Goal: Communication & Community: Answer question/provide support

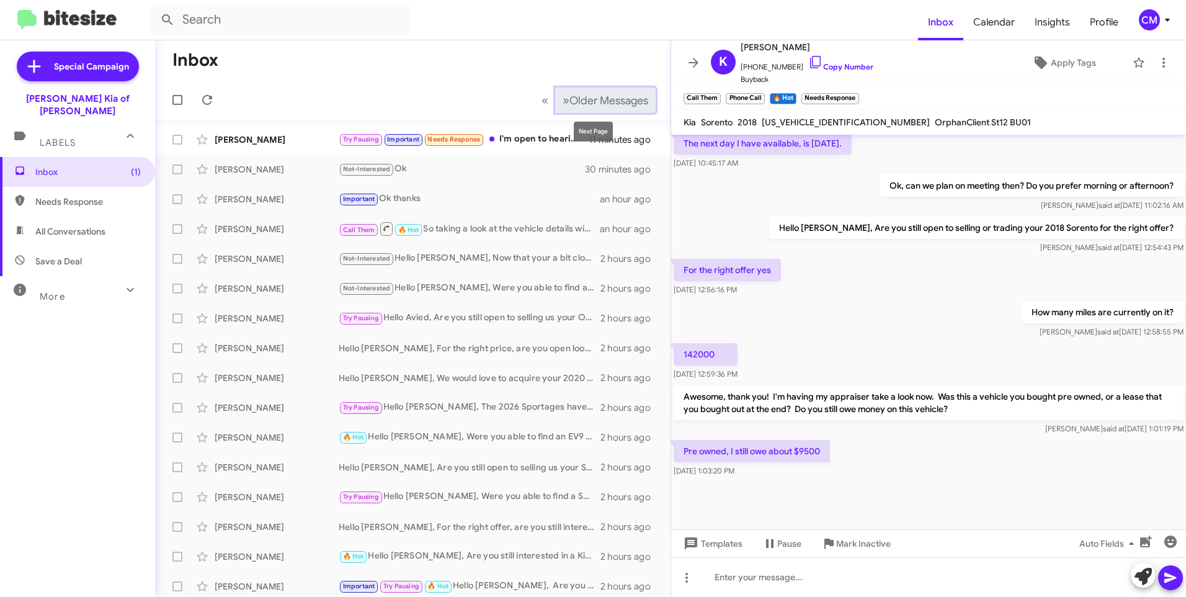
click at [570, 96] on span "Older Messages" at bounding box center [609, 101] width 79 height 14
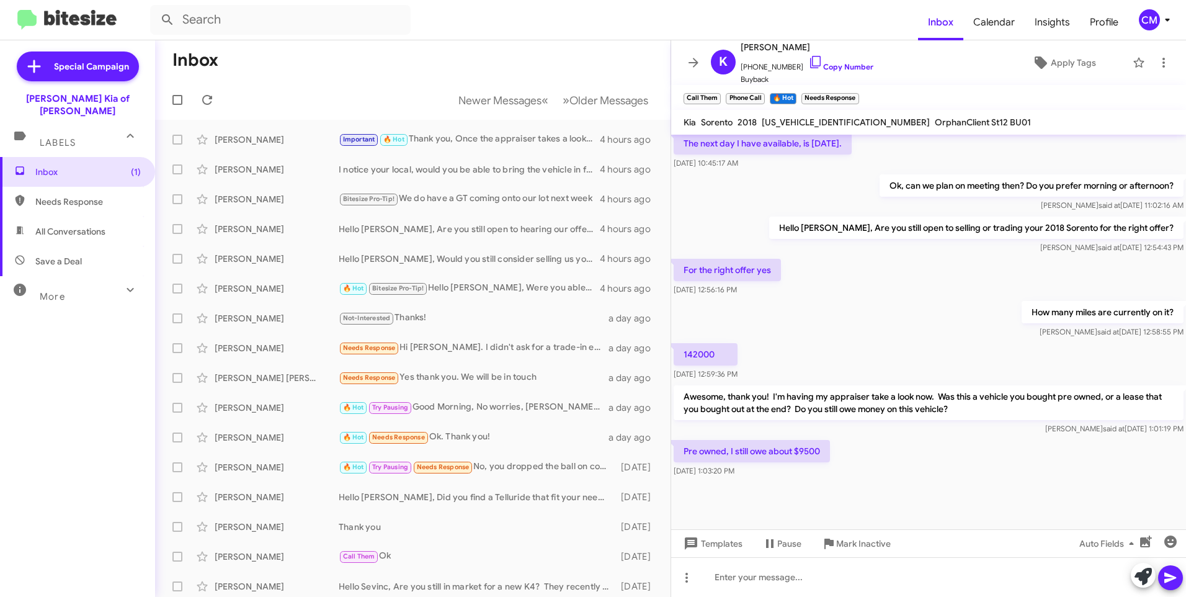
click at [76, 225] on span "All Conversations" at bounding box center [70, 231] width 70 height 12
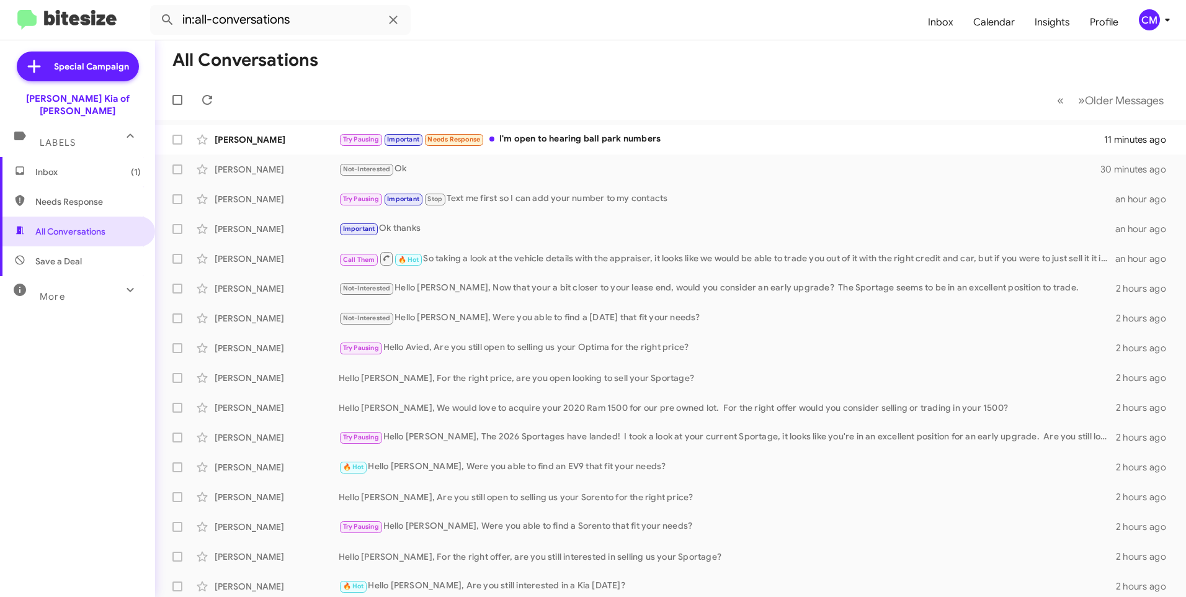
click at [80, 187] on span "Needs Response" at bounding box center [77, 202] width 155 height 30
type input "in:needs-response"
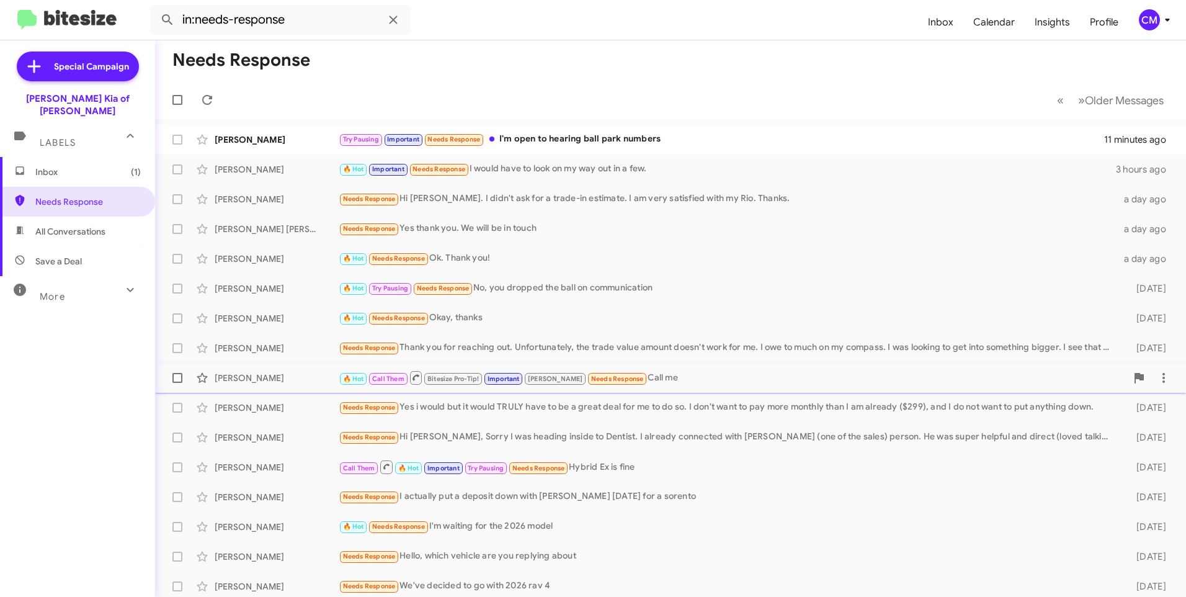
drag, startPoint x: 300, startPoint y: 372, endPoint x: 298, endPoint y: 363, distance: 8.9
click at [300, 369] on div "[PERSON_NAME] 🔥 Hot Call Them Bitesize Pro-Tip! Important [PERSON_NAME] Needs R…" at bounding box center [670, 377] width 1011 height 25
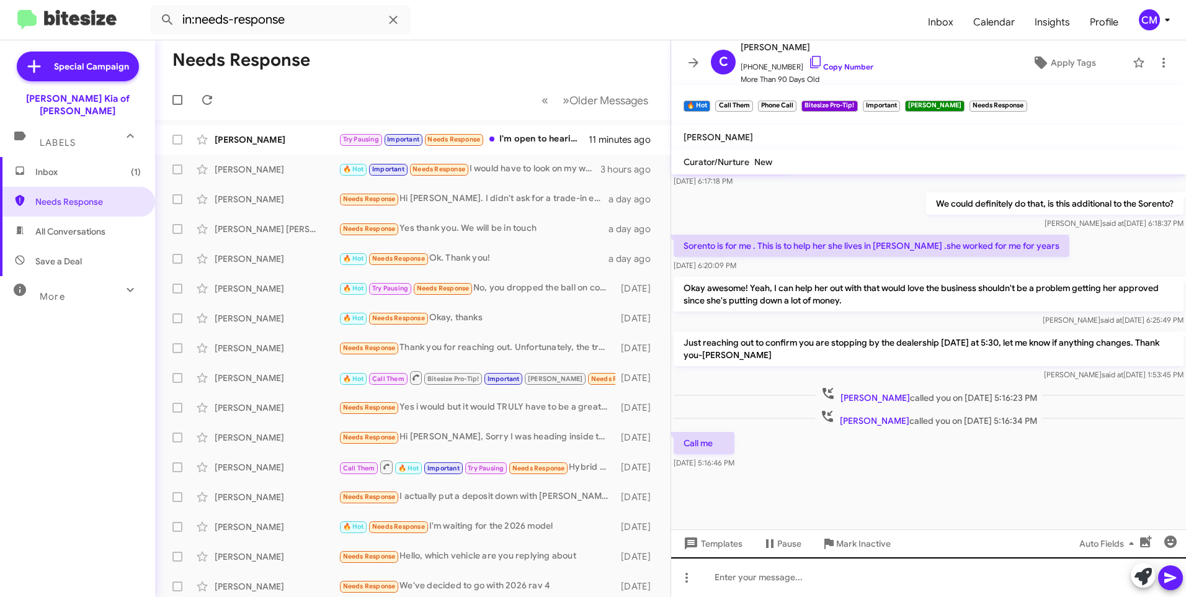
scroll to position [550, 0]
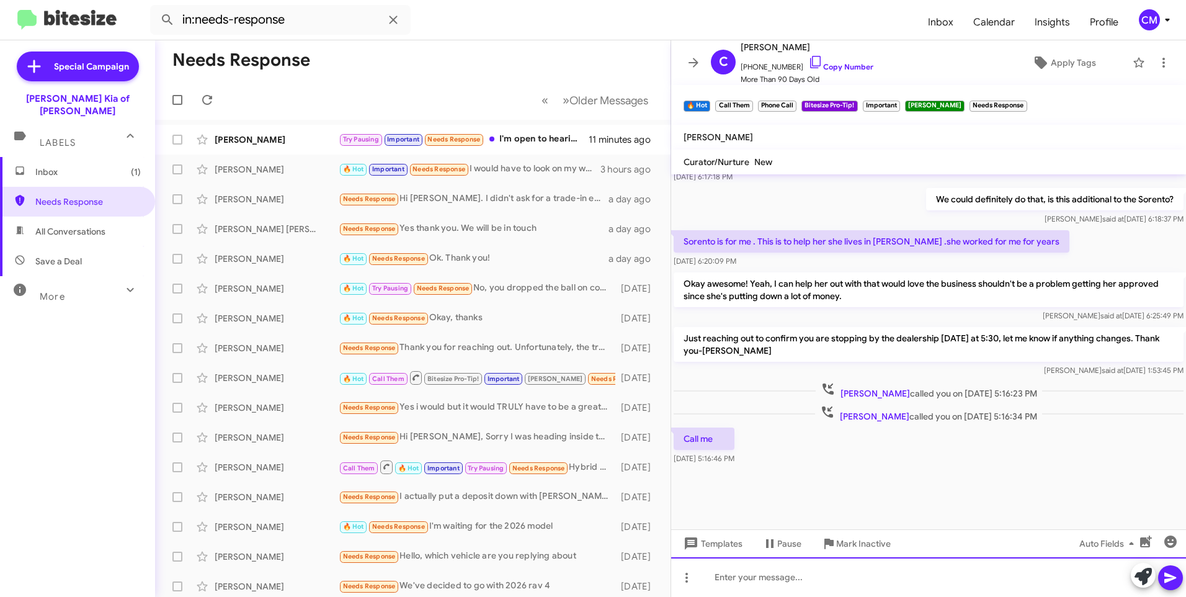
click at [828, 578] on div at bounding box center [928, 577] width 515 height 40
click at [823, 581] on div "Good afternoon, [PERSON_NAME]!" at bounding box center [928, 577] width 515 height 40
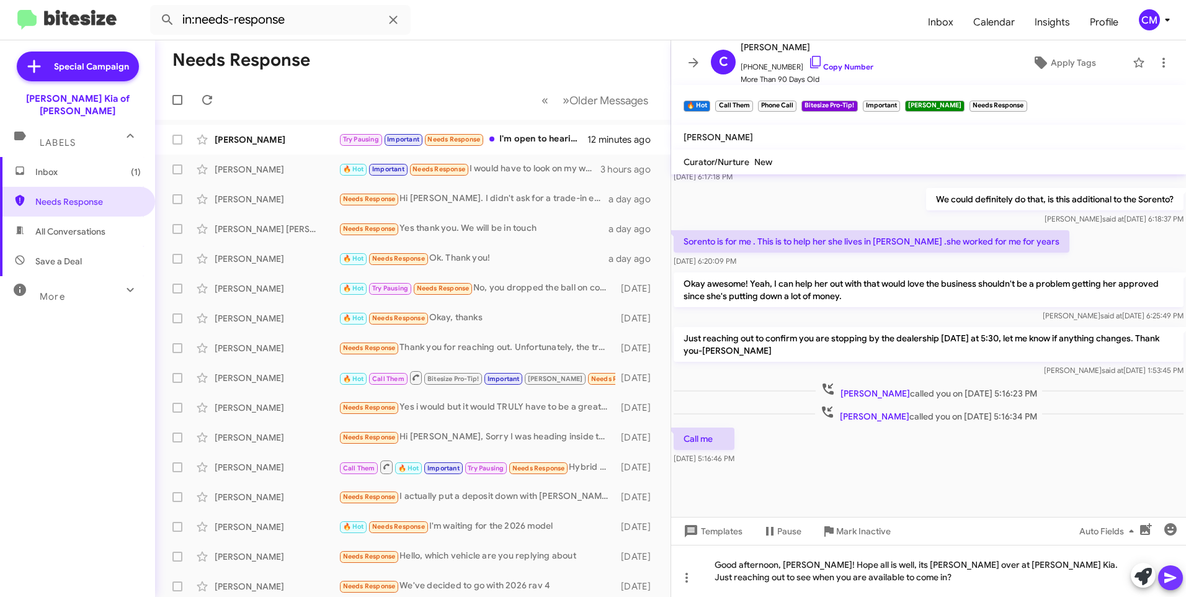
click at [1166, 582] on icon at bounding box center [1171, 578] width 12 height 11
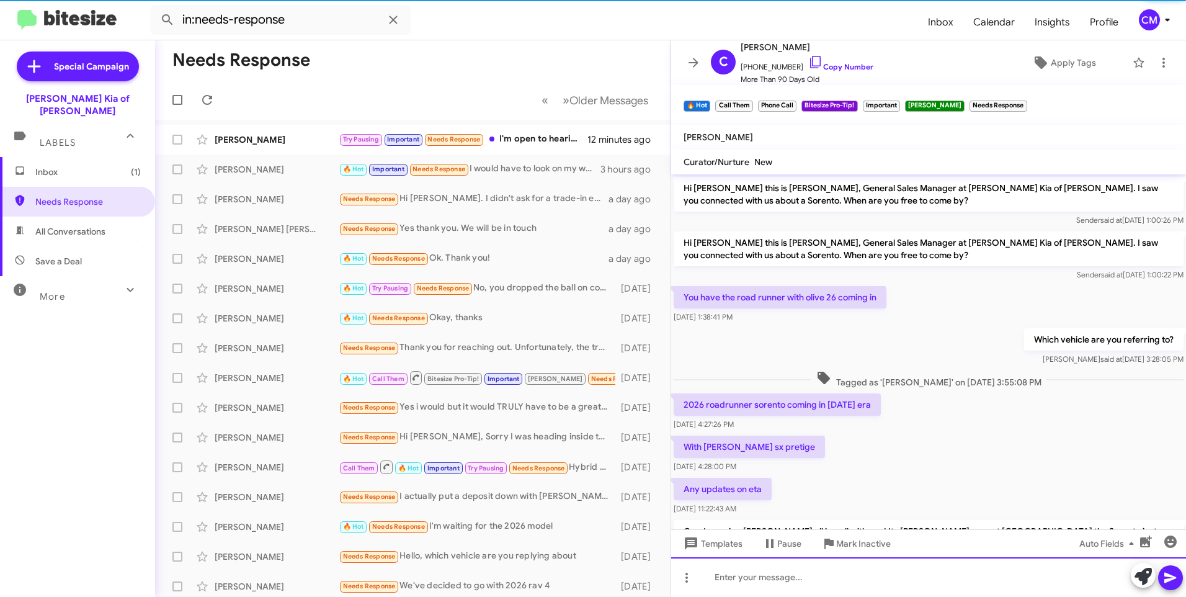
scroll to position [62, 0]
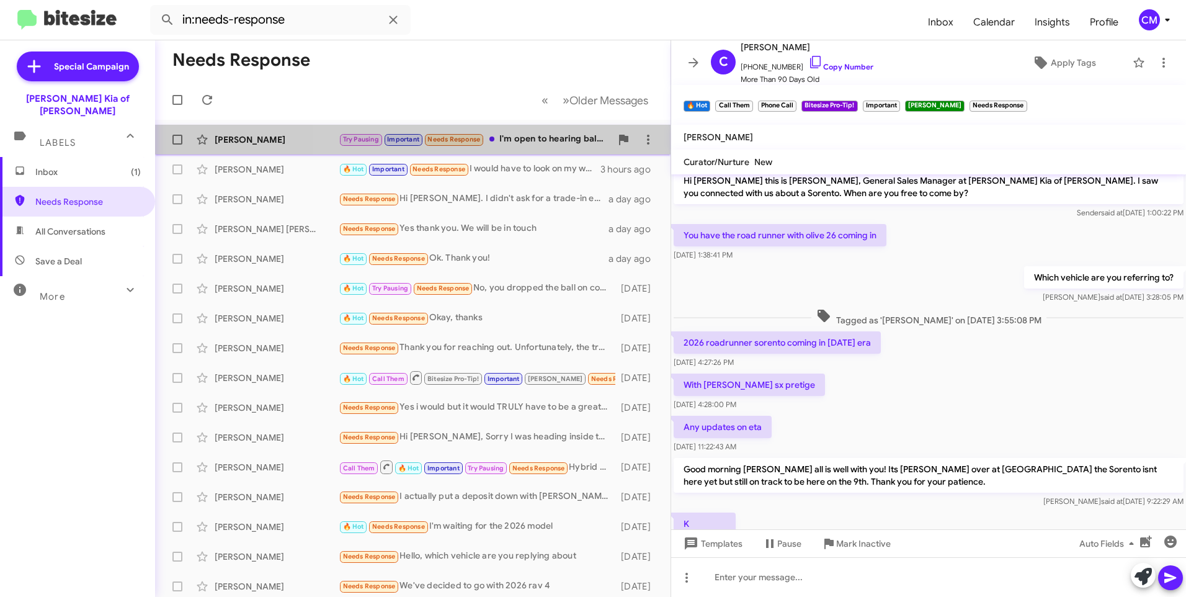
click at [503, 145] on div "Try Pausing Important Needs Response I'm open to hearing ball park numbers" at bounding box center [475, 139] width 272 height 14
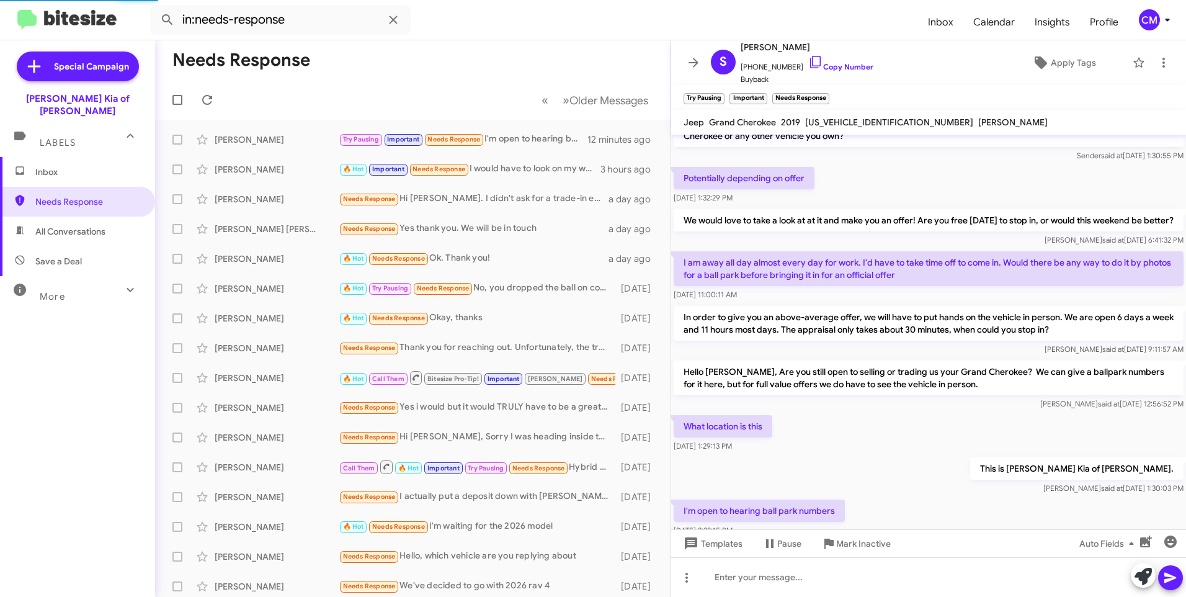
scroll to position [112, 0]
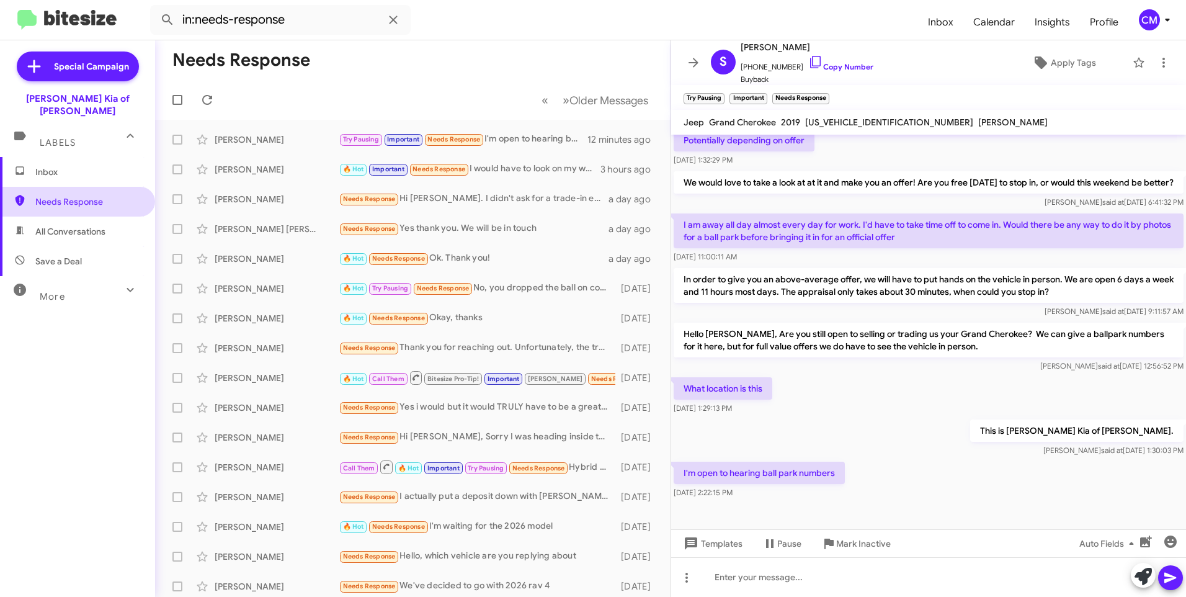
click at [47, 187] on span "Needs Response" at bounding box center [77, 202] width 155 height 30
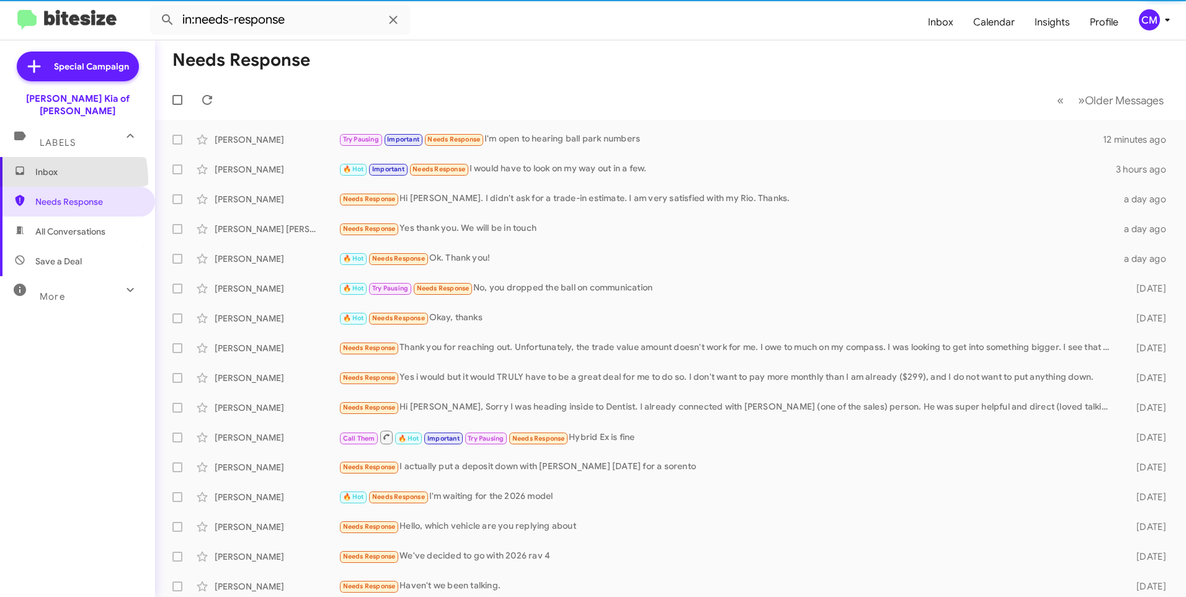
click at [47, 167] on span "Inbox" at bounding box center [77, 172] width 155 height 30
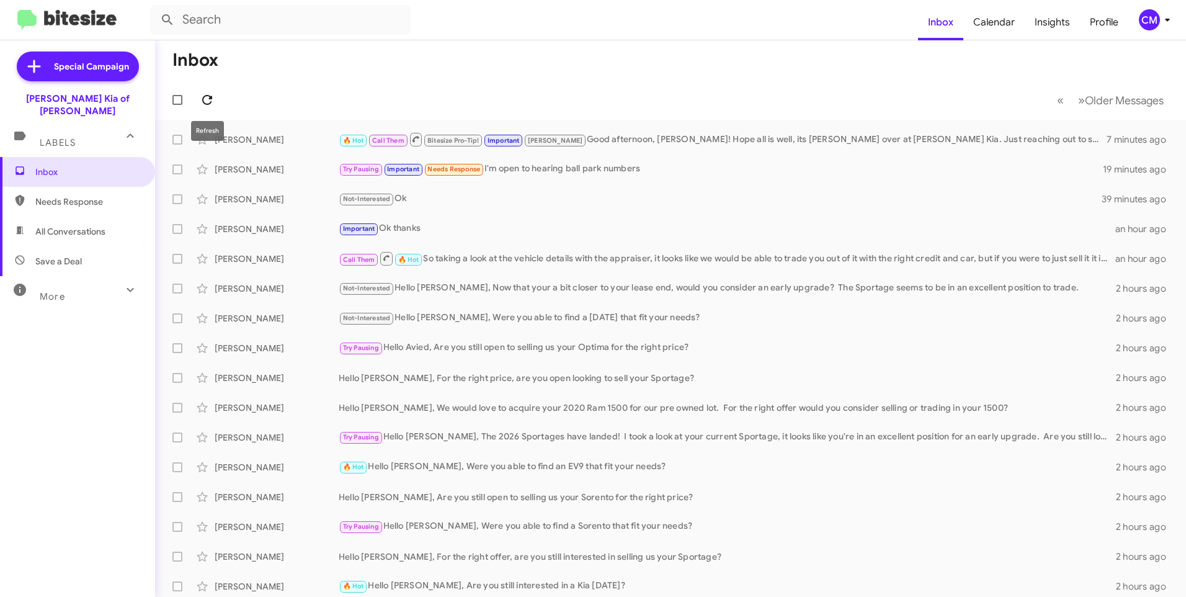
click at [206, 105] on icon at bounding box center [207, 99] width 15 height 15
click at [200, 94] on icon at bounding box center [207, 99] width 15 height 15
click at [204, 102] on icon at bounding box center [207, 99] width 15 height 15
click at [210, 96] on icon at bounding box center [207, 100] width 10 height 10
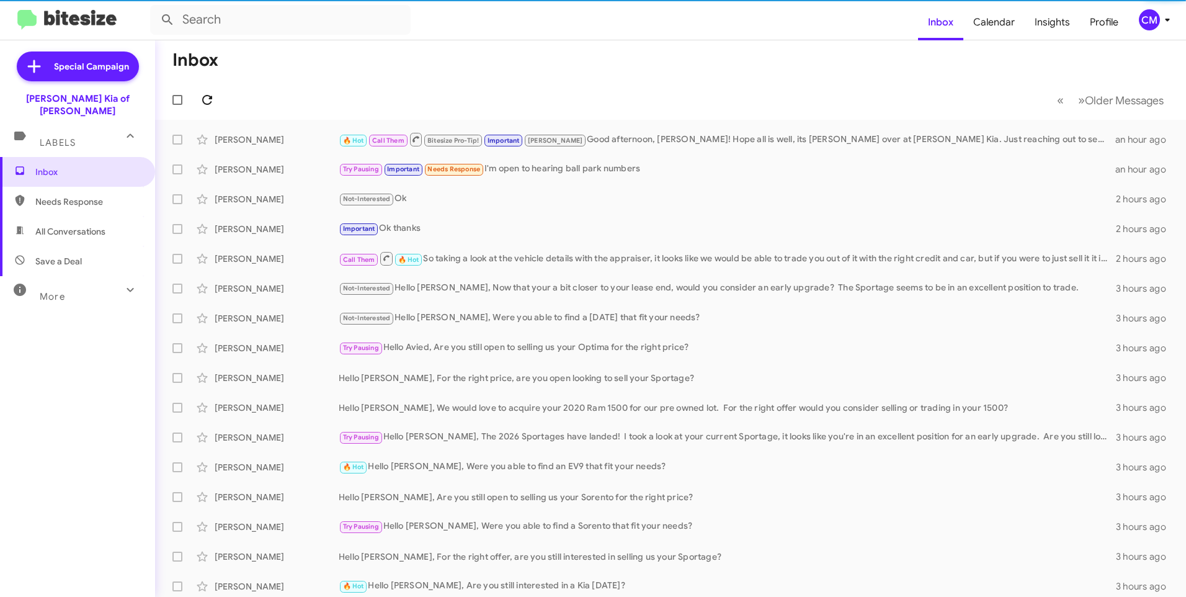
click at [210, 96] on icon at bounding box center [207, 100] width 10 height 10
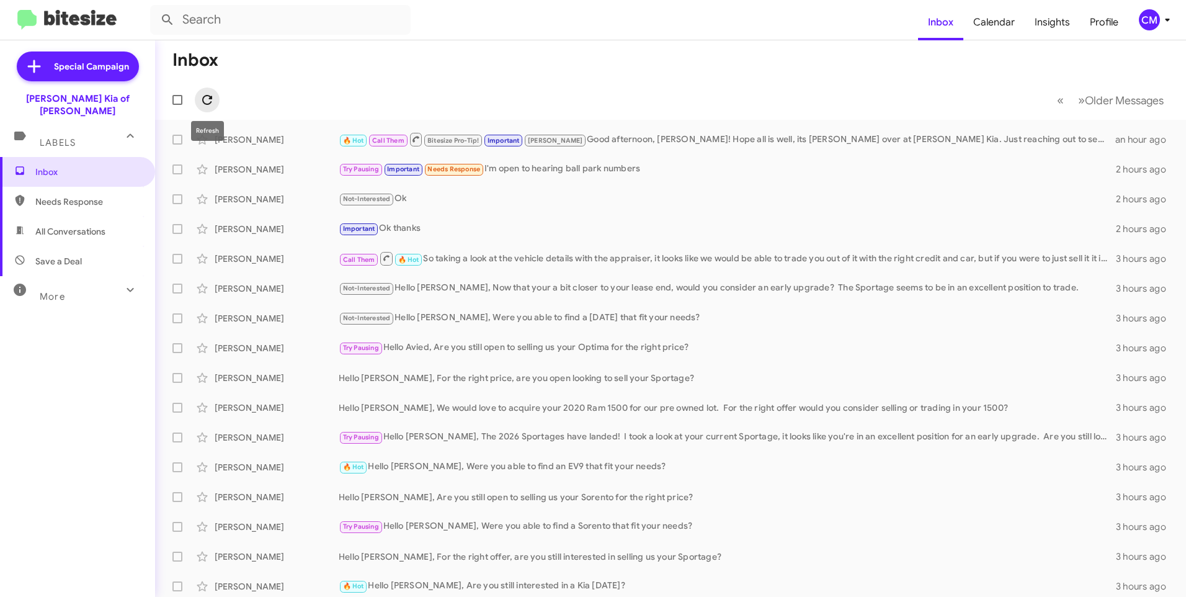
click at [207, 107] on button at bounding box center [207, 99] width 25 height 25
drag, startPoint x: 203, startPoint y: 93, endPoint x: 233, endPoint y: 115, distance: 37.7
click at [204, 93] on icon at bounding box center [207, 99] width 15 height 15
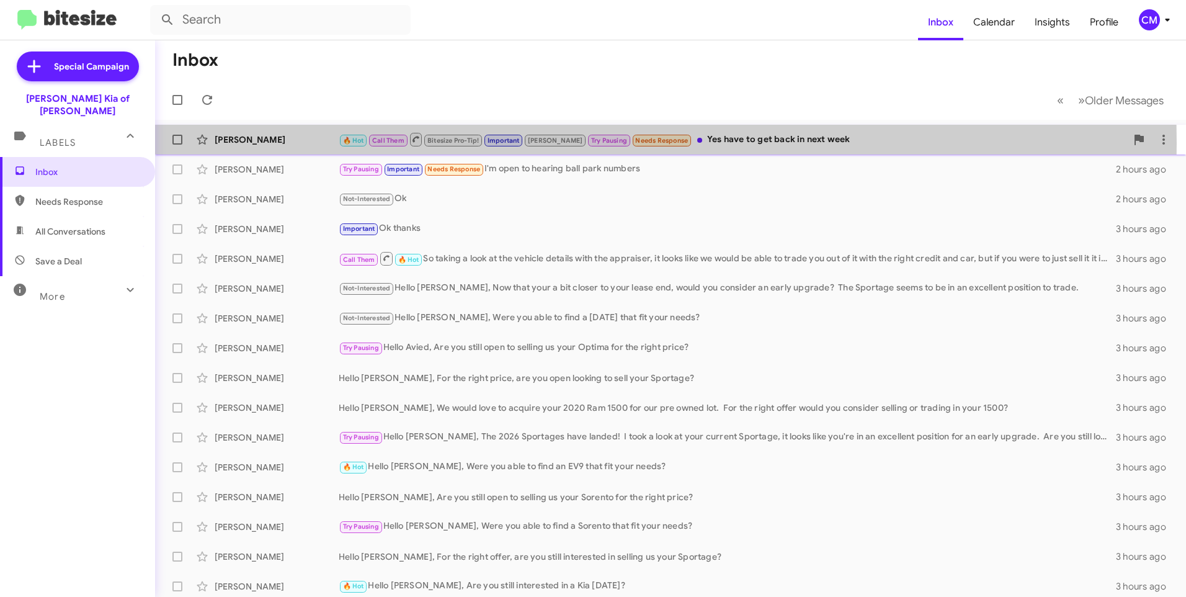
click at [306, 143] on div "[PERSON_NAME]" at bounding box center [277, 139] width 124 height 12
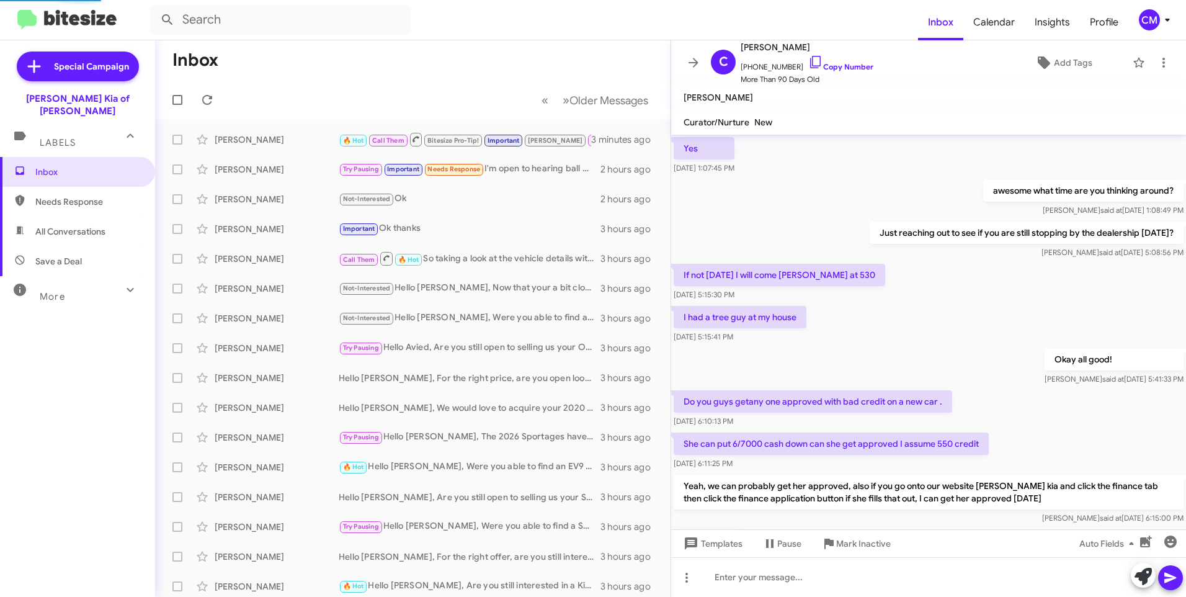
scroll to position [522, 0]
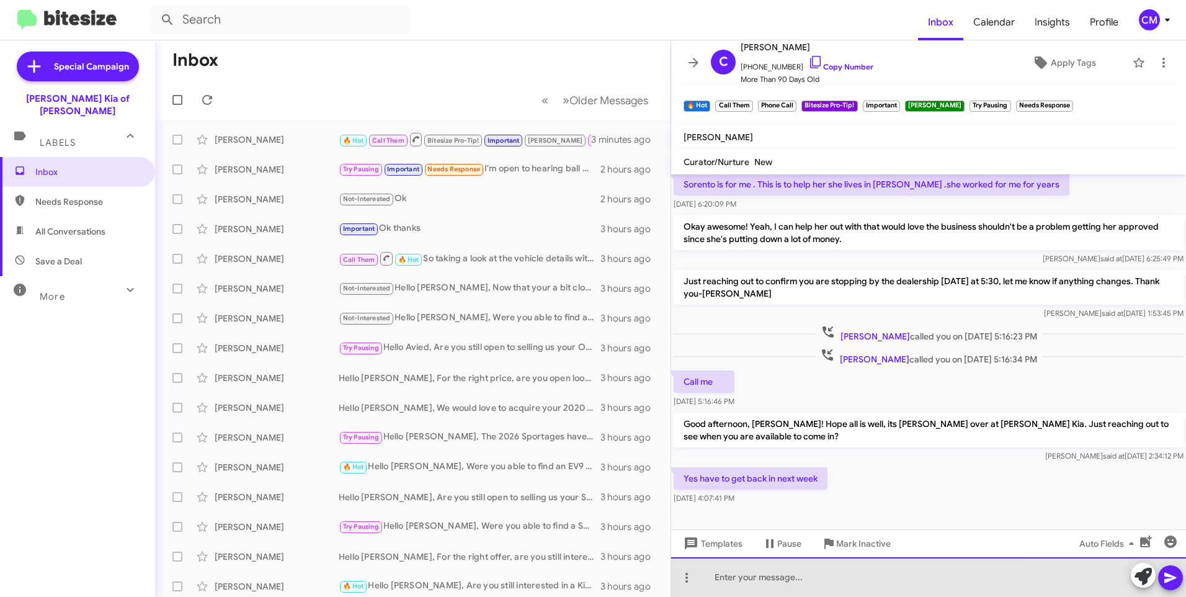
click at [790, 579] on div at bounding box center [928, 577] width 515 height 40
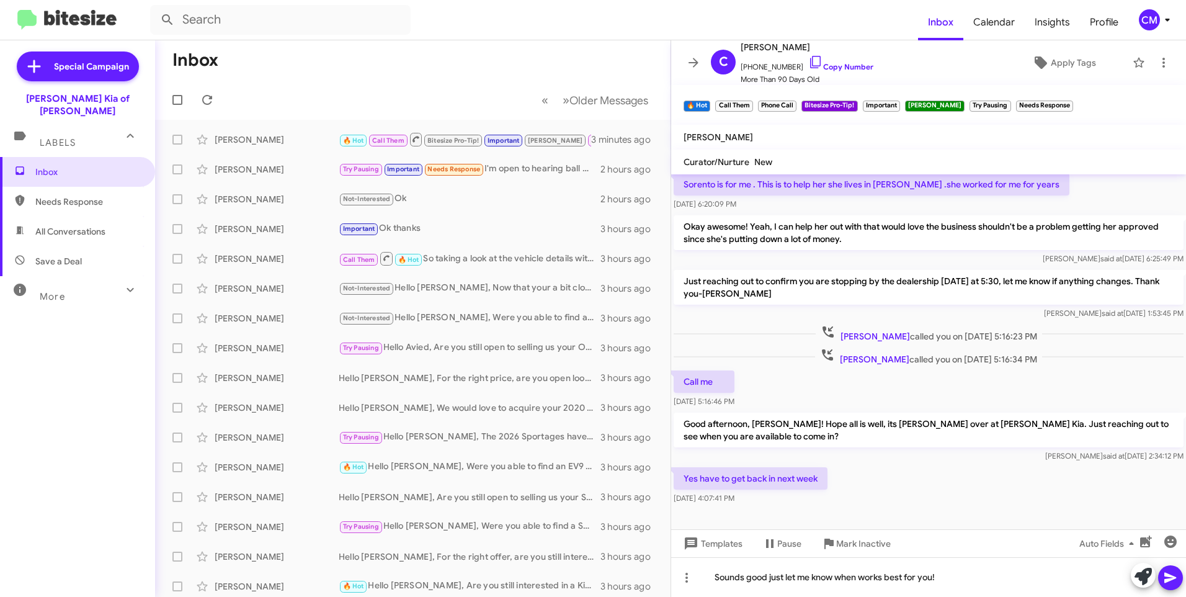
click at [1174, 580] on icon at bounding box center [1170, 577] width 15 height 15
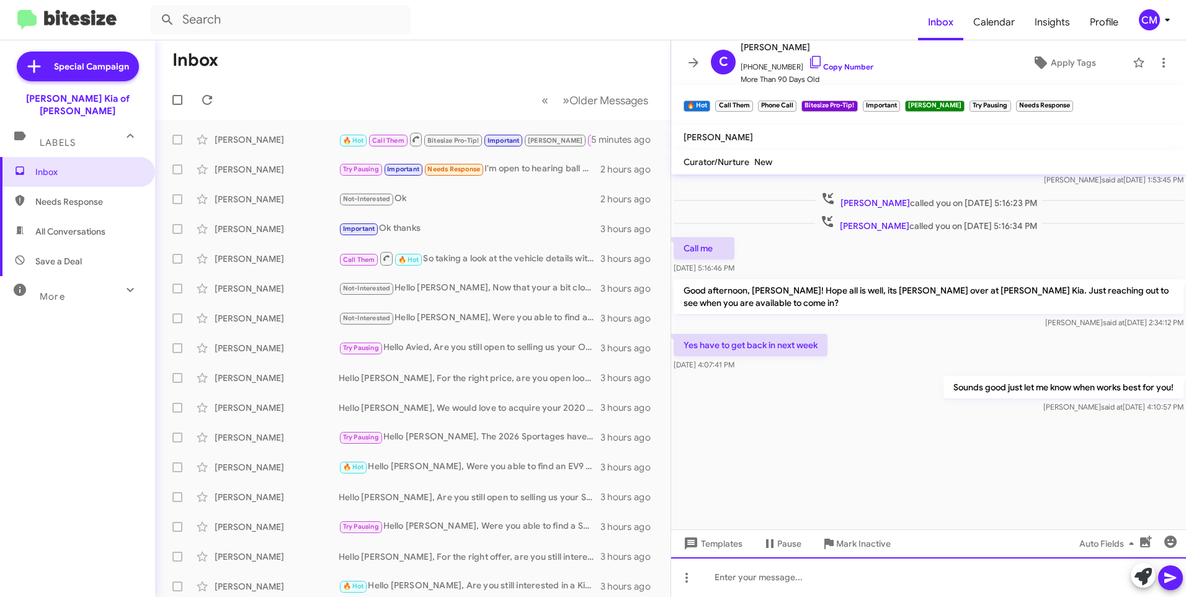
scroll to position [1480, 0]
